Goal: Answer question/provide support: Share knowledge or assist other users

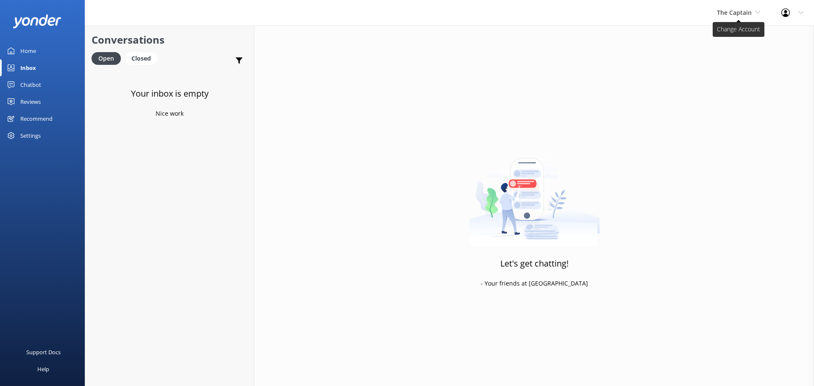
click at [743, 10] on span "The Captain" at bounding box center [734, 12] width 35 height 8
click at [717, 38] on link "De [GEOGRAPHIC_DATA]" at bounding box center [749, 35] width 85 height 20
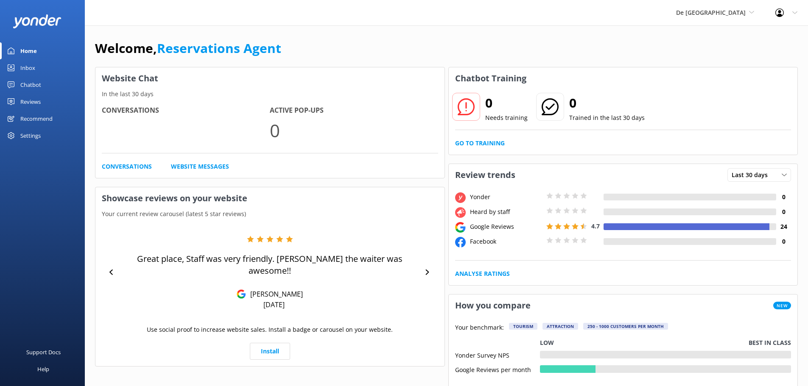
click at [38, 67] on link "Inbox" at bounding box center [42, 67] width 85 height 17
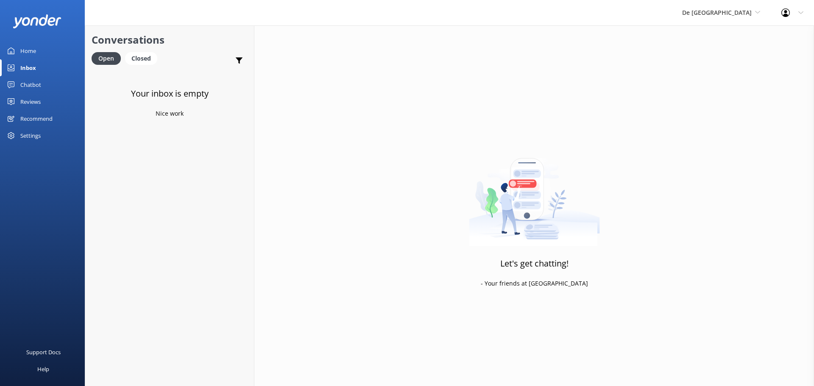
click at [740, 7] on div "De [GEOGRAPHIC_DATA] [GEOGRAPHIC_DATA] [GEOGRAPHIC_DATA]'s Activities Expert Th…" at bounding box center [721, 12] width 99 height 25
click at [732, 56] on link "Aruba's Activities Expert" at bounding box center [714, 56] width 85 height 20
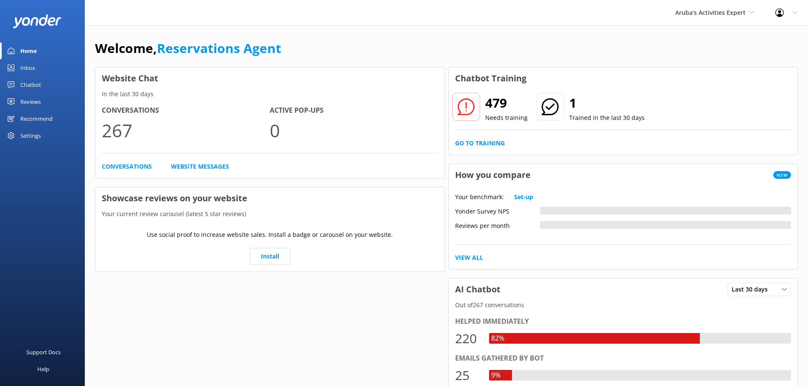
click at [32, 69] on div "Inbox" at bounding box center [27, 67] width 15 height 17
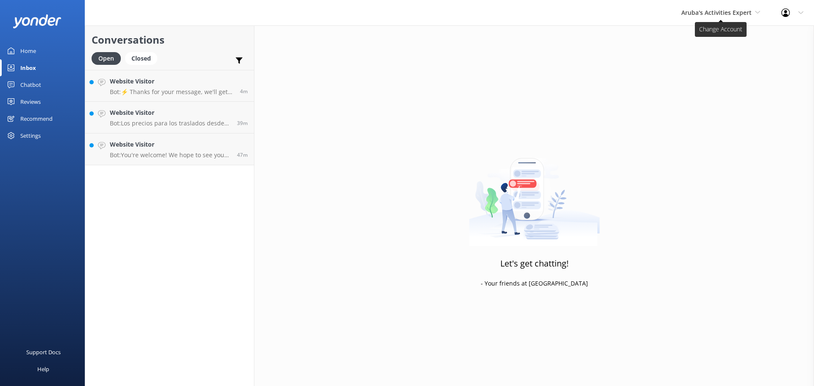
click at [708, 14] on span "Aruba's Activities Expert" at bounding box center [717, 12] width 70 height 8
click at [190, 145] on h4 "Website Visitor" at bounding box center [170, 144] width 121 height 9
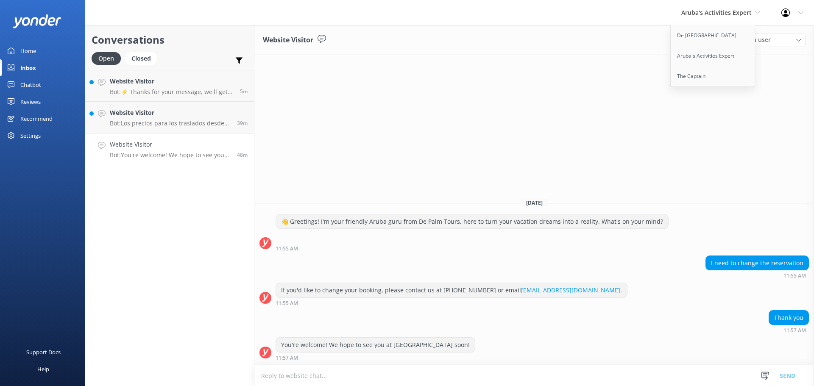
click at [176, 144] on h4 "Website Visitor" at bounding box center [170, 144] width 121 height 9
click at [330, 379] on textarea at bounding box center [534, 376] width 560 height 21
click at [296, 374] on textarea "did you get trhue of changing the booking?" at bounding box center [534, 375] width 560 height 21
click at [304, 374] on textarea "did you get trhue of changing the booking?" at bounding box center [534, 375] width 560 height 21
click at [303, 375] on textarea "did you get trhue of changing the booking?" at bounding box center [534, 375] width 560 height 21
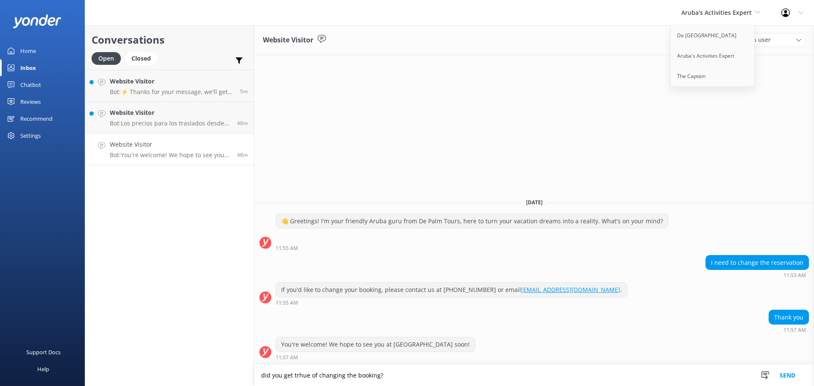
click at [303, 375] on textarea "did you get trhue of changing the booking?" at bounding box center [534, 375] width 560 height 21
click at [299, 376] on textarea "did you get trhue of changing the booking?" at bounding box center [534, 375] width 560 height 21
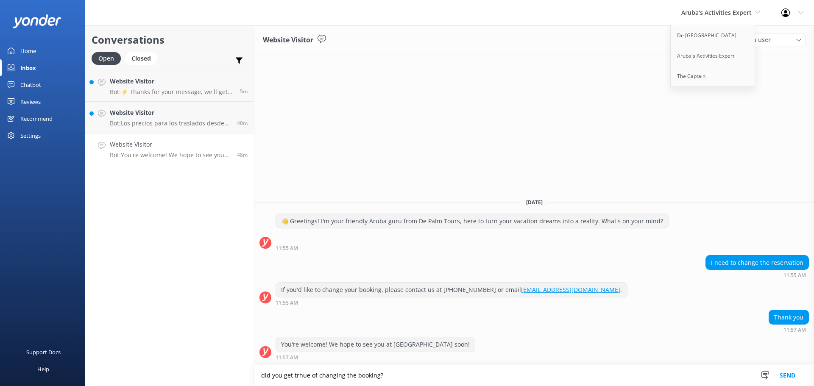
click at [299, 376] on textarea "did you get trhue of changing the booking?" at bounding box center [534, 375] width 560 height 21
drag, startPoint x: 308, startPoint y: 377, endPoint x: 293, endPoint y: 376, distance: 14.4
click at [293, 376] on textarea "did you get trhue of changing the booking?" at bounding box center [534, 375] width 560 height 21
drag, startPoint x: 298, startPoint y: 376, endPoint x: 447, endPoint y: 376, distance: 149.3
click at [495, 374] on textarea "did you get trhue of changing the booking?" at bounding box center [534, 375] width 560 height 21
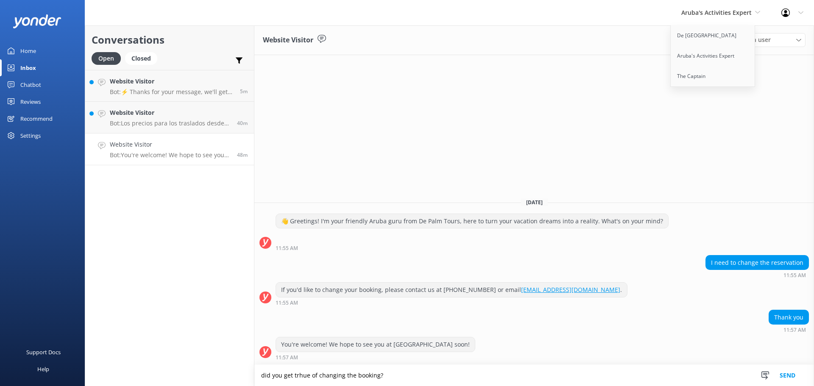
click at [298, 374] on textarea "did you get trhue of changing the booking?" at bounding box center [534, 375] width 560 height 21
click at [403, 376] on textarea "did you get thrue of changing the booking?" at bounding box center [534, 375] width 560 height 21
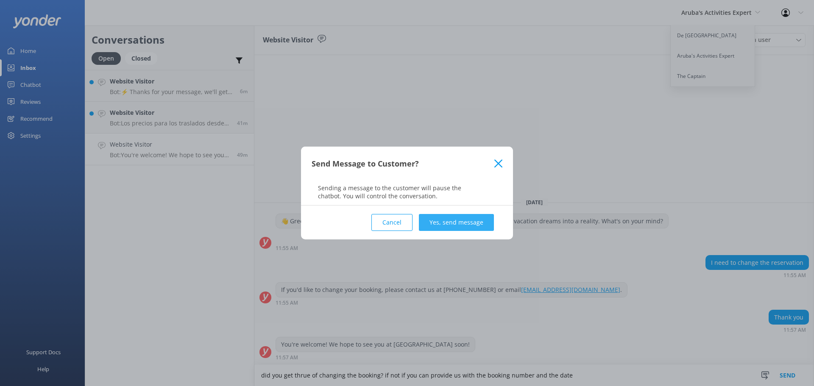
type textarea "did you get thrue of changing the booking? if not if you can provide us with th…"
click at [439, 226] on button "Yes, send message" at bounding box center [456, 222] width 75 height 17
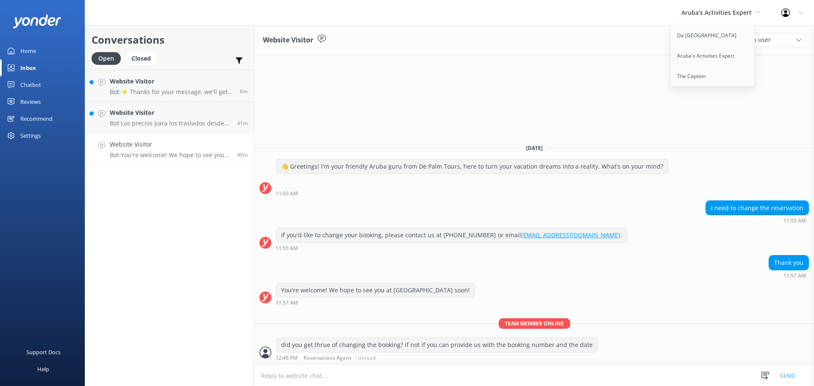
click at [202, 160] on link "Website Visitor Bot: You're welcome! We hope to see you at [GEOGRAPHIC_DATA] so…" at bounding box center [169, 150] width 169 height 32
click at [563, 48] on div "Website Visitor Assign user [PERSON_NAME] [PERSON_NAME] [PERSON_NAME] [PERSON_N…" at bounding box center [534, 40] width 560 height 30
click at [152, 118] on div "Website Visitor Bot: Los precios para los traslados desde el [GEOGRAPHIC_DATA] …" at bounding box center [170, 117] width 121 height 19
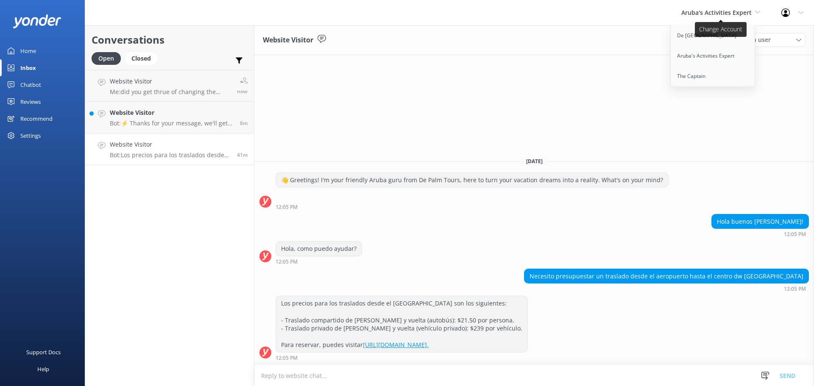
click at [717, 14] on span "Aruba's Activities Expert" at bounding box center [717, 12] width 70 height 8
click at [724, 35] on icon at bounding box center [724, 39] width 8 height 8
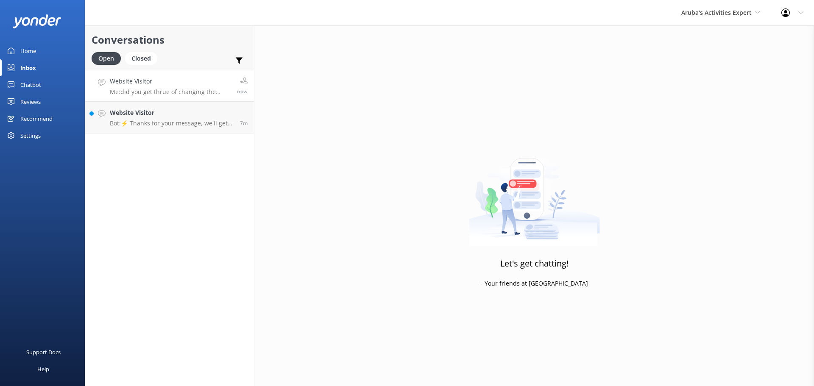
click at [163, 91] on p "Me: did you get thrue of changing the booking? if not if you can provide us wit…" at bounding box center [170, 92] width 121 height 8
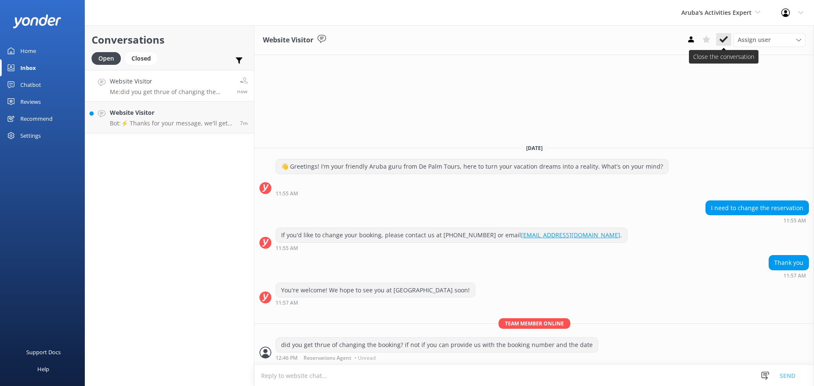
click at [723, 39] on icon at bounding box center [724, 39] width 8 height 8
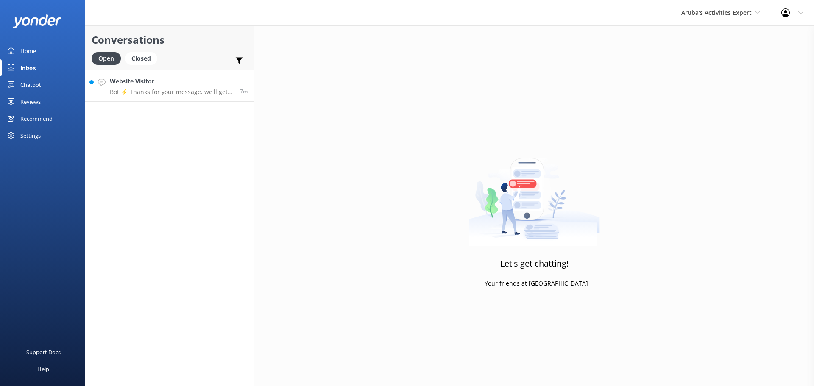
click at [157, 83] on h4 "Website Visitor" at bounding box center [172, 81] width 124 height 9
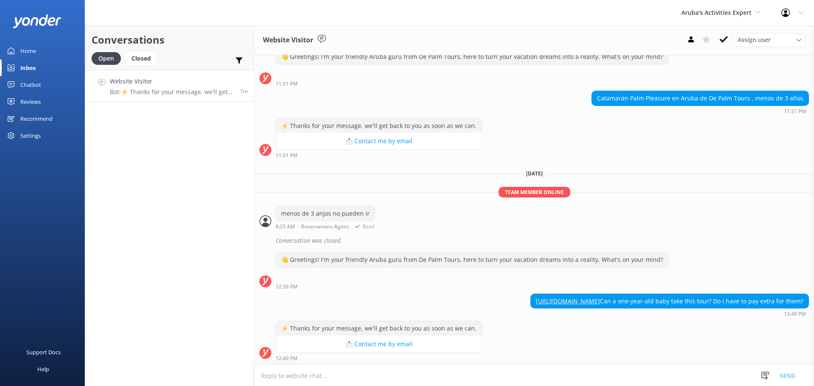
scroll to position [28, 0]
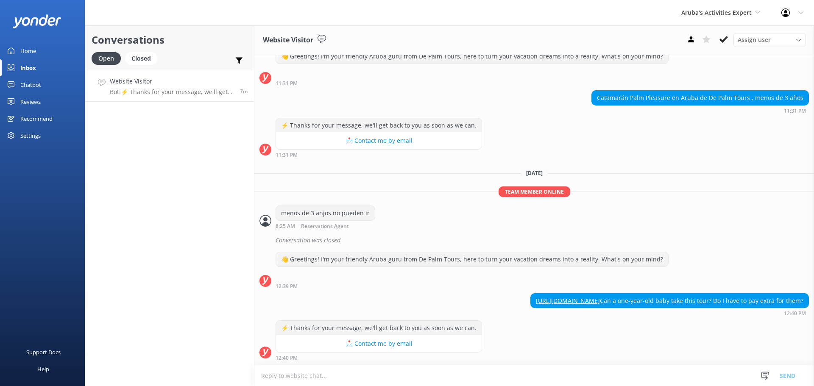
click at [434, 382] on textarea at bounding box center [534, 376] width 560 height 21
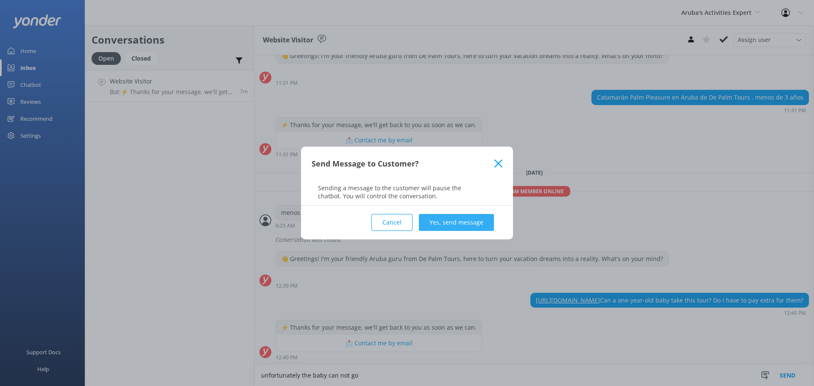
type textarea "unfortunately the baby can not go"
click at [470, 224] on button "Yes, send message" at bounding box center [456, 222] width 75 height 17
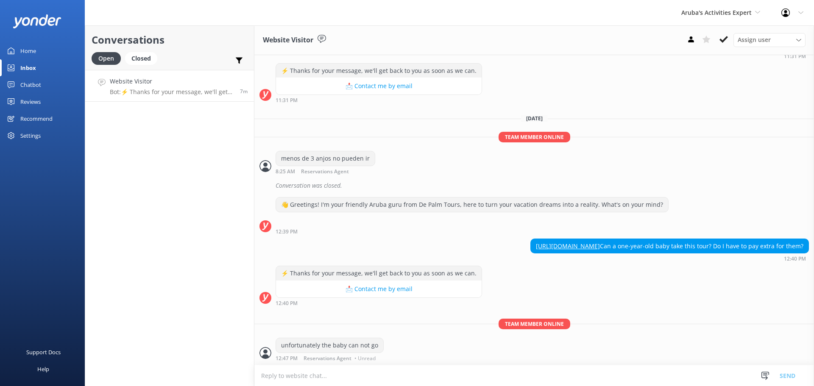
scroll to position [84, 0]
click at [718, 34] on button at bounding box center [723, 39] width 15 height 13
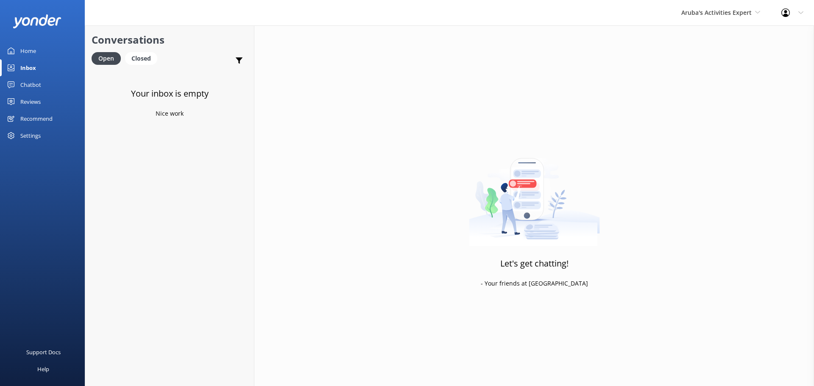
click at [697, 7] on div "Aruba's Activities Expert [GEOGRAPHIC_DATA] [GEOGRAPHIC_DATA]'s Activities Expe…" at bounding box center [721, 12] width 100 height 25
click at [696, 81] on link "The Captain" at bounding box center [713, 76] width 85 height 20
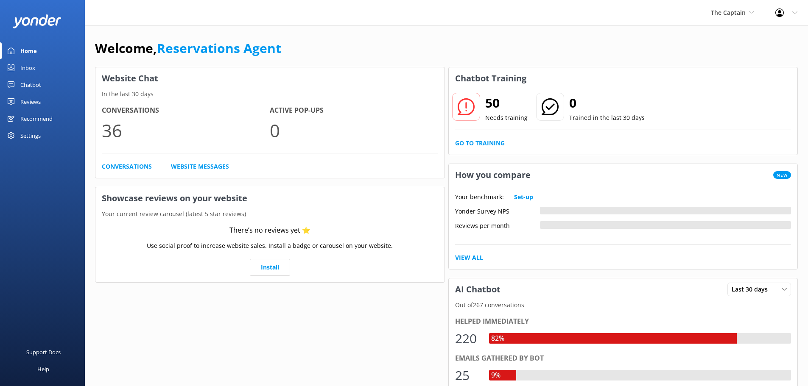
click at [27, 73] on div "Inbox" at bounding box center [27, 67] width 15 height 17
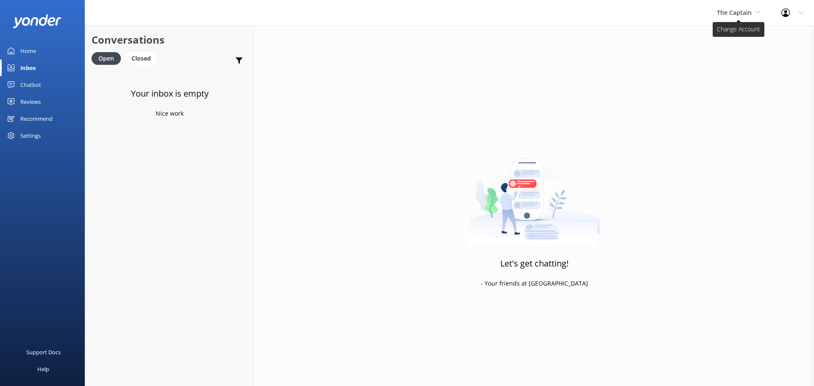
click at [735, 9] on span "The Captain" at bounding box center [734, 12] width 35 height 8
click at [740, 34] on link "De [GEOGRAPHIC_DATA]" at bounding box center [749, 35] width 85 height 20
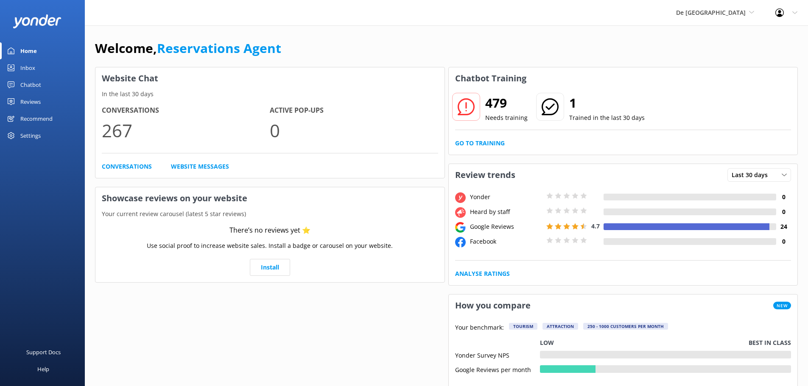
click at [25, 66] on div "Inbox" at bounding box center [27, 67] width 15 height 17
